Goal: Task Accomplishment & Management: Manage account settings

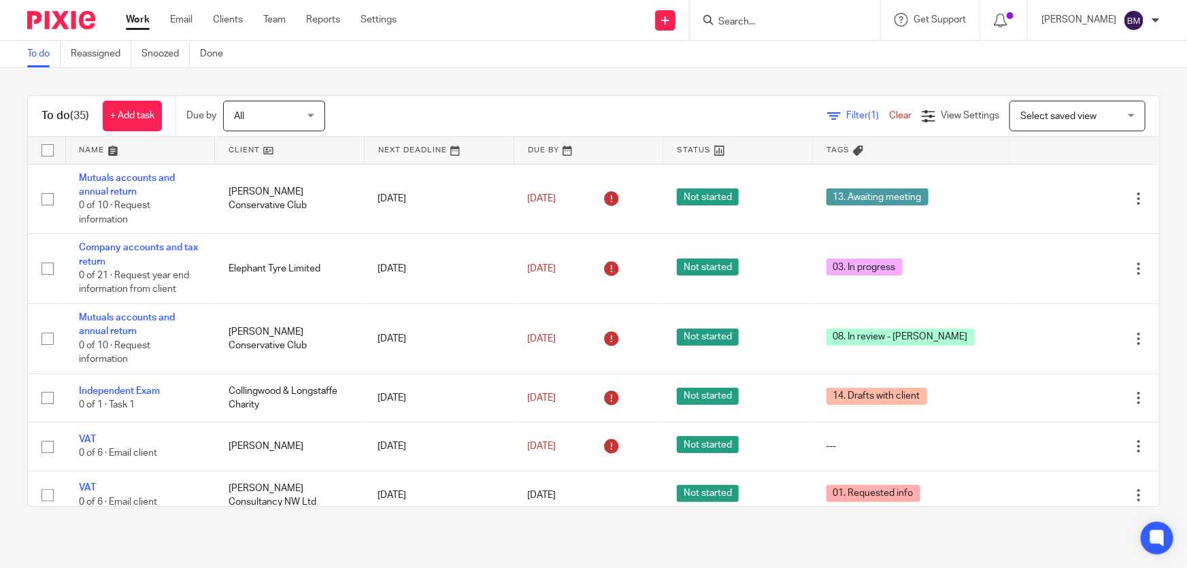
click at [781, 21] on input "Search" at bounding box center [778, 22] width 122 height 12
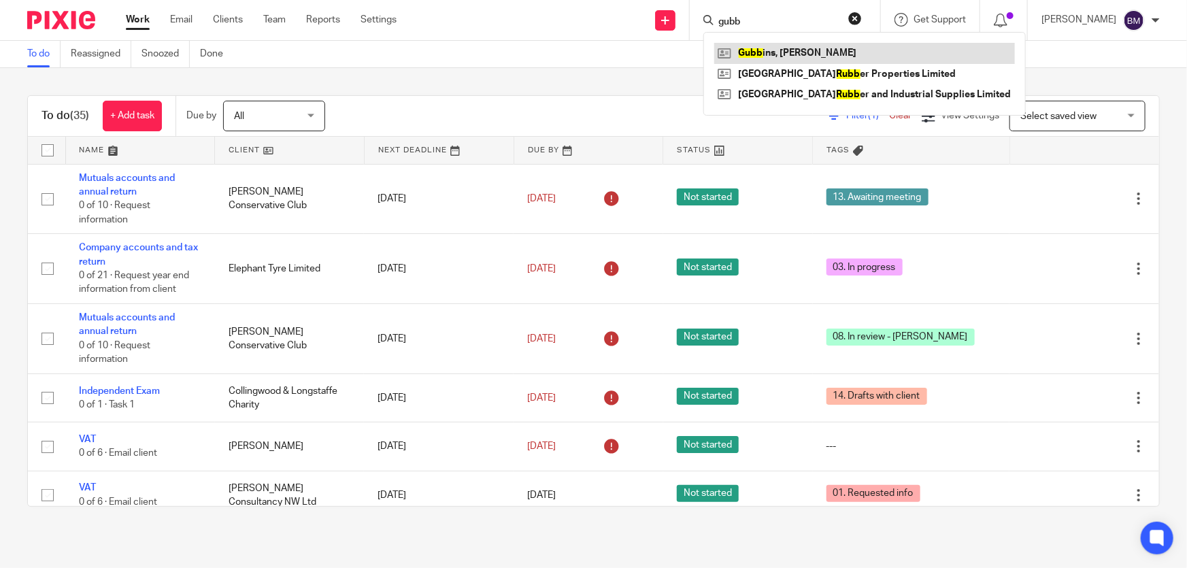
type input "gubb"
click at [801, 46] on link at bounding box center [864, 53] width 301 height 20
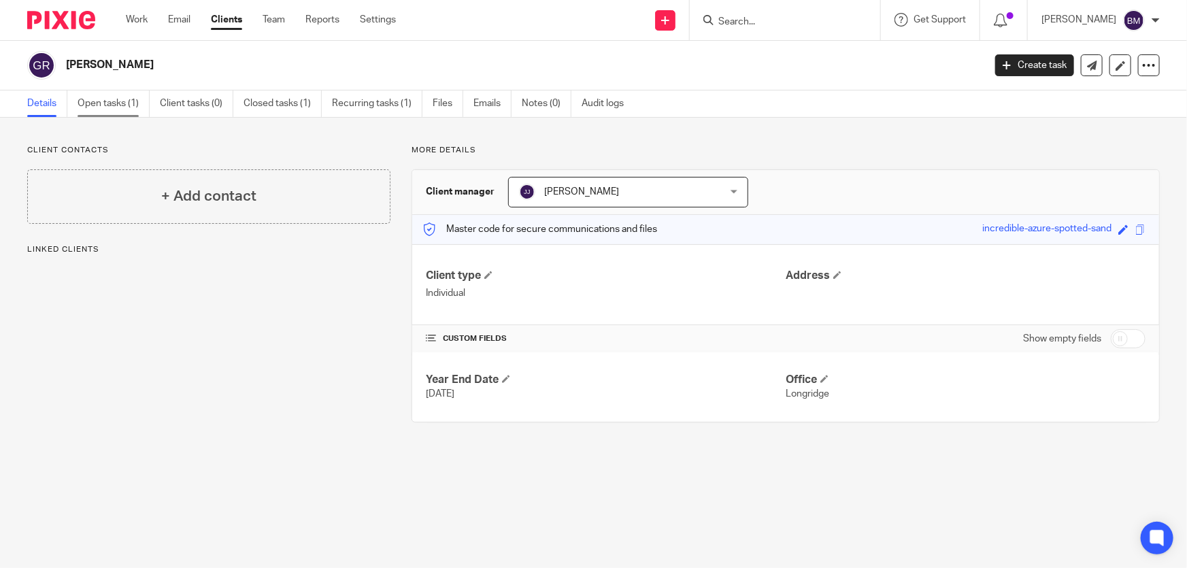
click at [129, 102] on link "Open tasks (1)" at bounding box center [114, 103] width 72 height 27
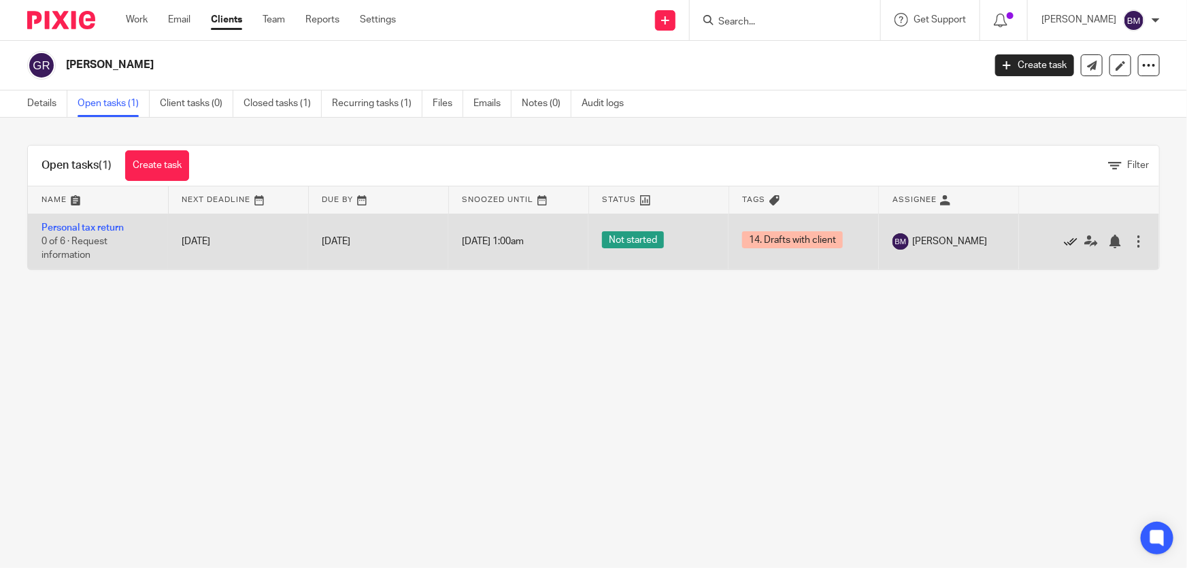
click at [1064, 239] on icon at bounding box center [1071, 242] width 14 height 14
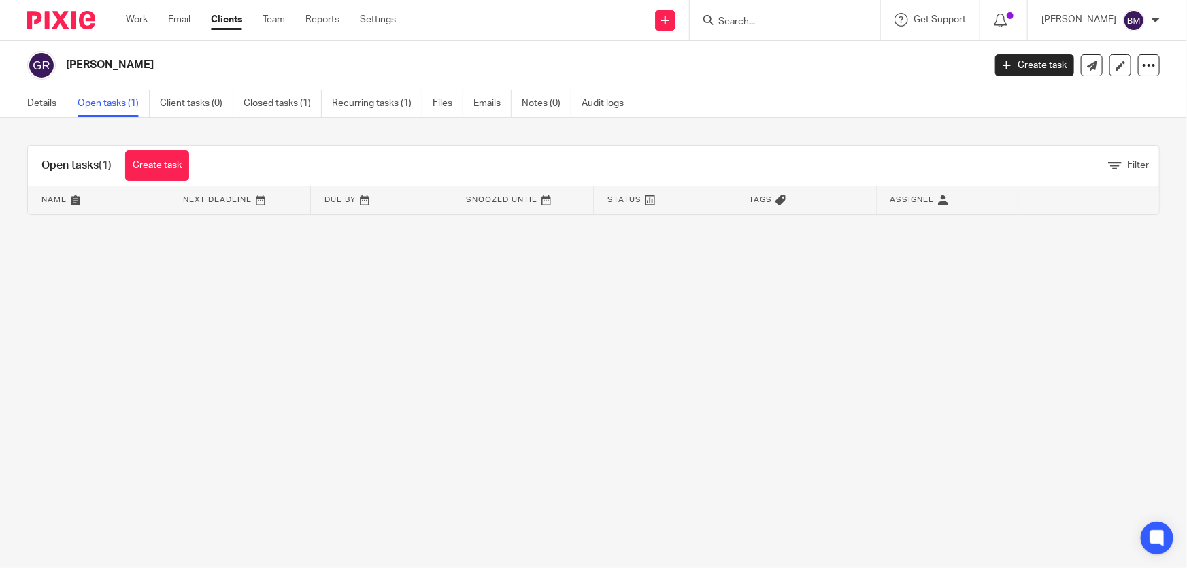
click at [119, 101] on link "Open tasks (1)" at bounding box center [114, 103] width 72 height 27
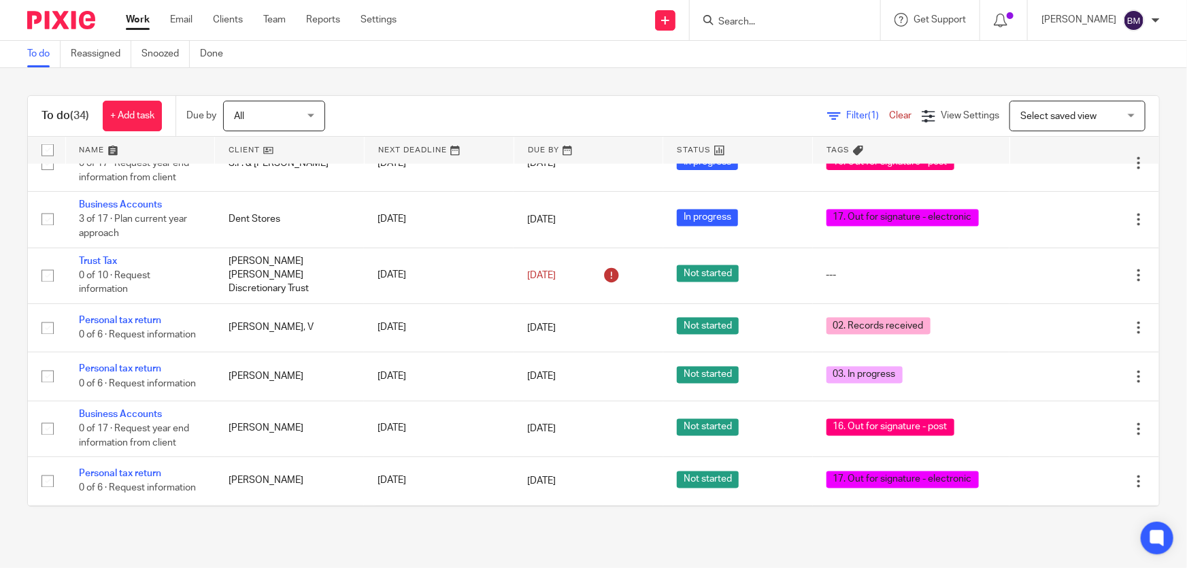
scroll to position [1599, 0]
